Goal: Information Seeking & Learning: Learn about a topic

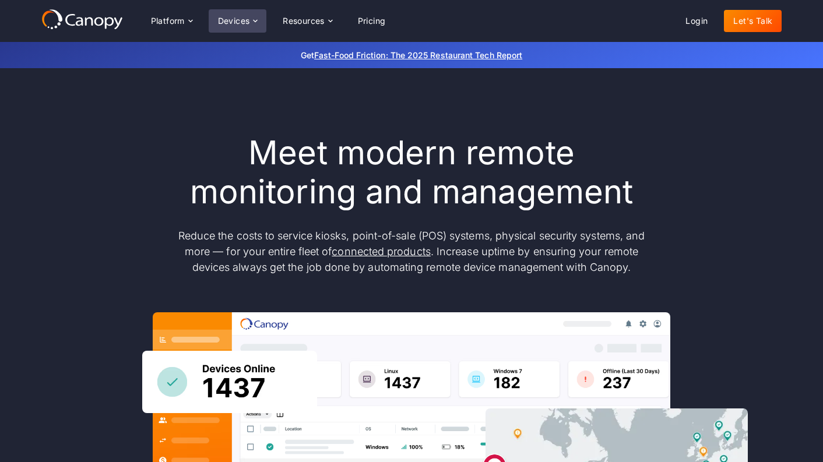
click at [250, 20] on div "Devices" at bounding box center [234, 21] width 32 height 8
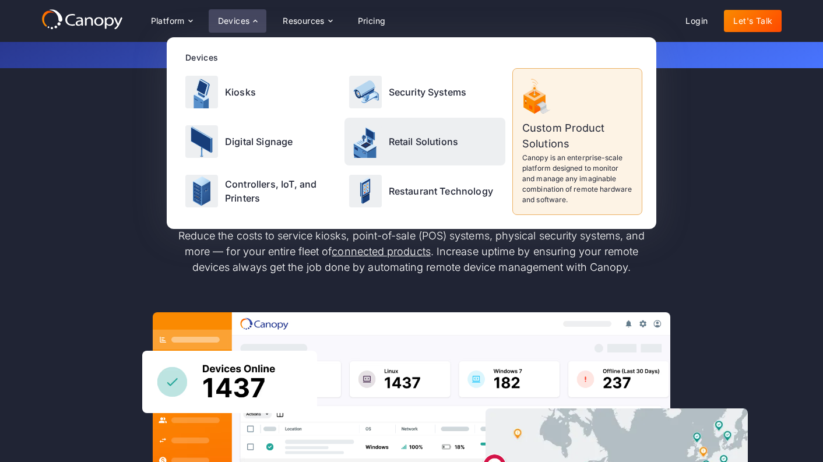
click at [392, 143] on p "Retail Solutions" at bounding box center [424, 142] width 70 height 14
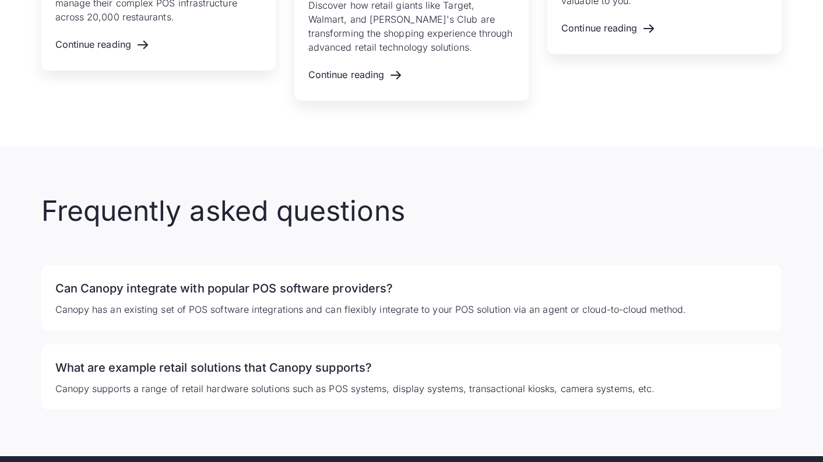
scroll to position [2547, 0]
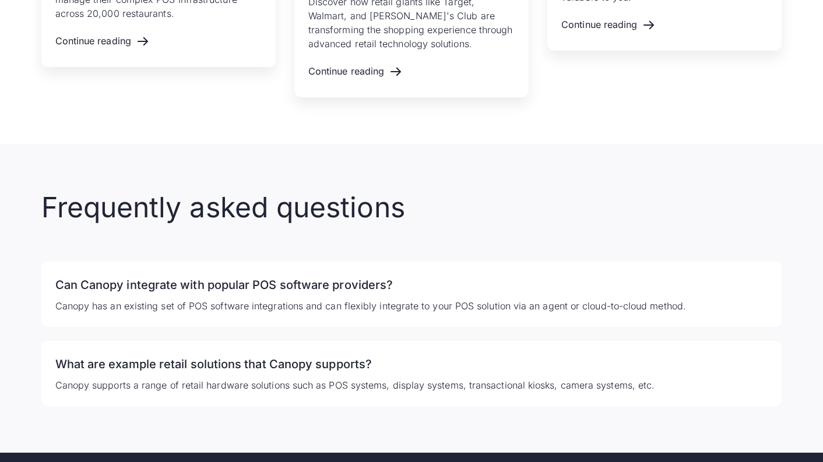
click at [331, 303] on p "Canopy has an existing set of POS software integrations and can flexibly integr…" at bounding box center [411, 306] width 713 height 14
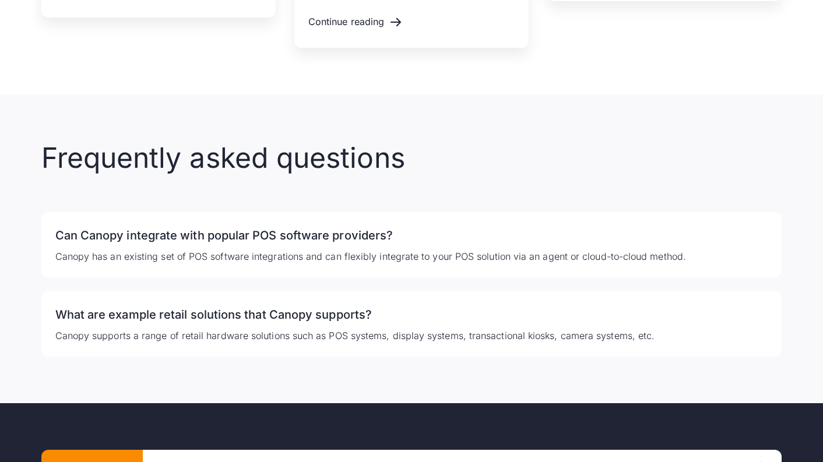
scroll to position [2600, 0]
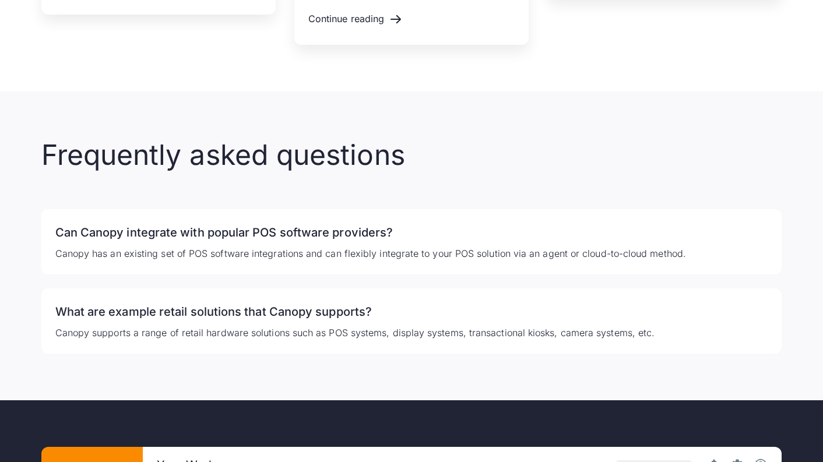
click at [468, 314] on h3 "What are example retail solutions that Canopy supports?" at bounding box center [411, 312] width 713 height 19
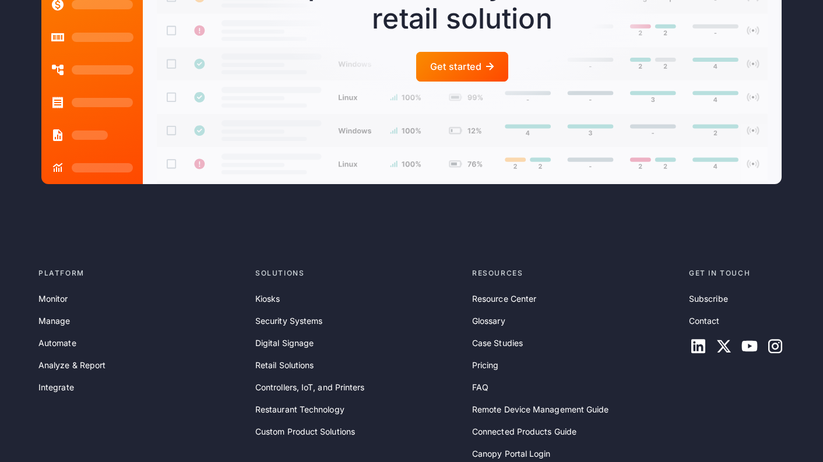
scroll to position [3283, 0]
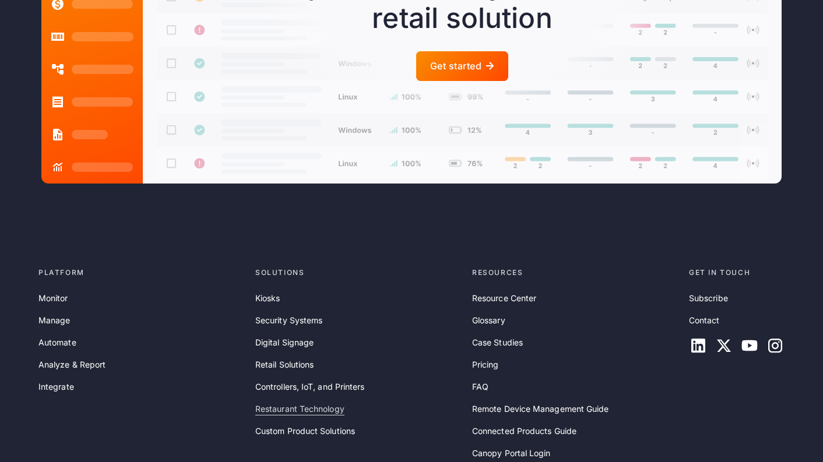
click at [327, 409] on link "Restaurant Technology" at bounding box center [299, 409] width 89 height 13
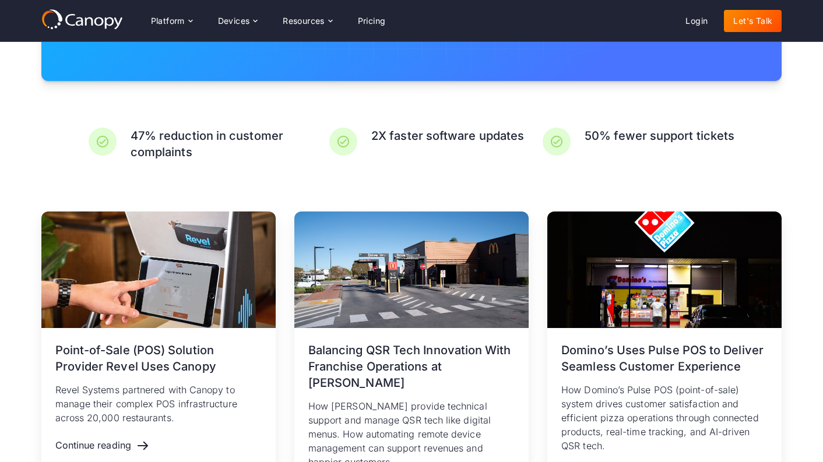
scroll to position [2184, 0]
